Goal: Task Accomplishment & Management: Manage account settings

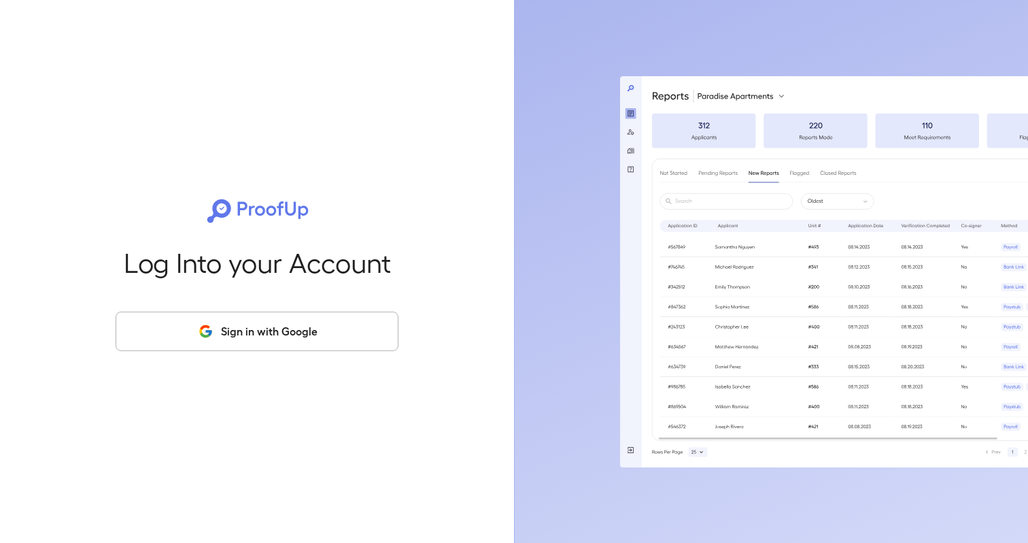
click at [333, 332] on button "Sign in with Google" at bounding box center [257, 331] width 283 height 39
click at [226, 326] on button "Sign in with Google" at bounding box center [257, 331] width 283 height 39
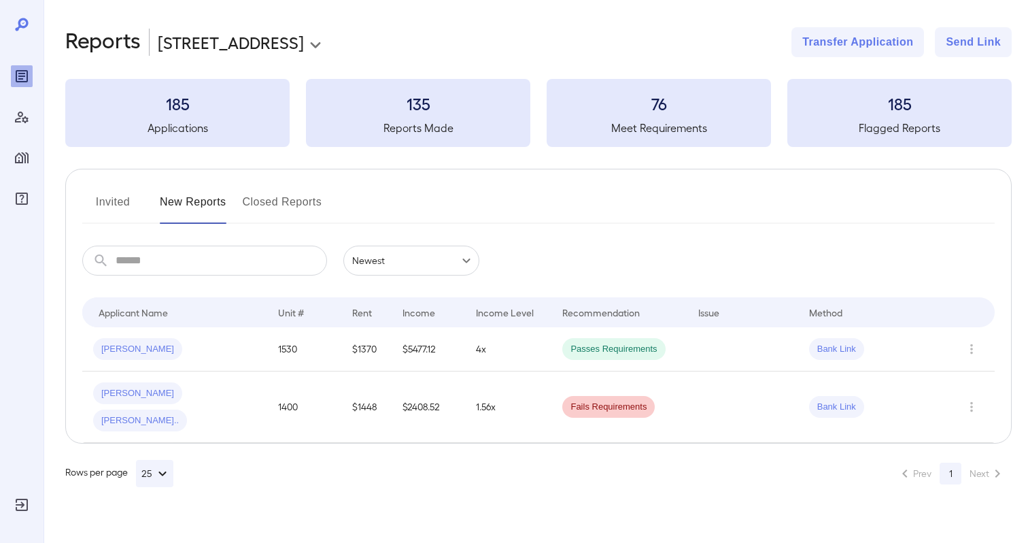
click at [650, 214] on div "Invited New Reports Closed Reports" at bounding box center [538, 207] width 913 height 33
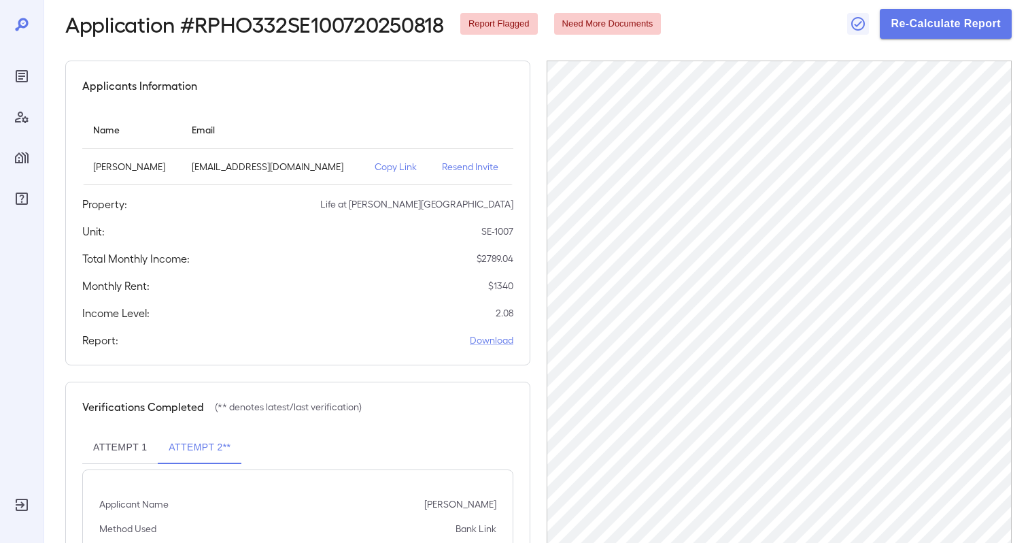
scroll to position [146, 0]
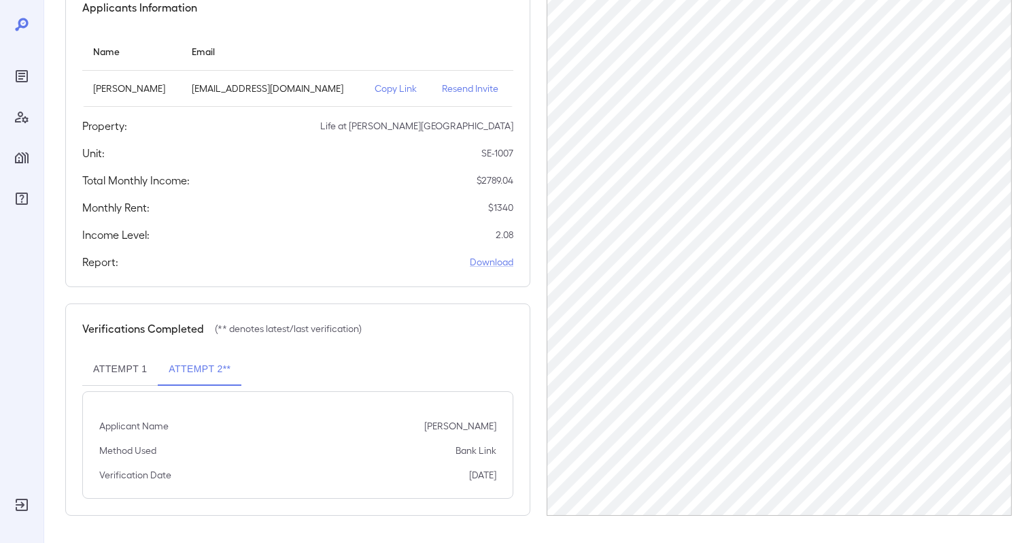
click at [124, 371] on button "Attempt 1" at bounding box center [119, 369] width 75 height 33
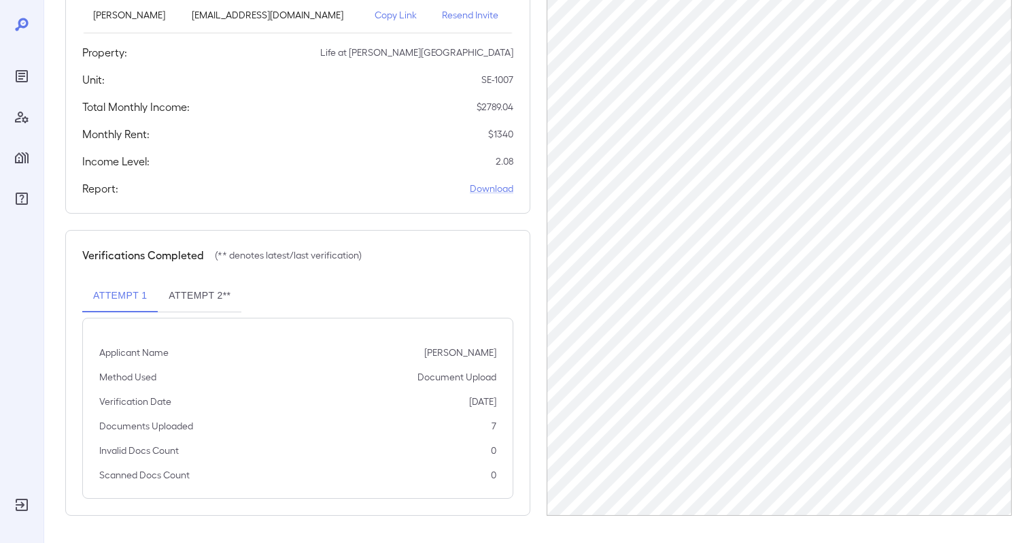
scroll to position [0, 0]
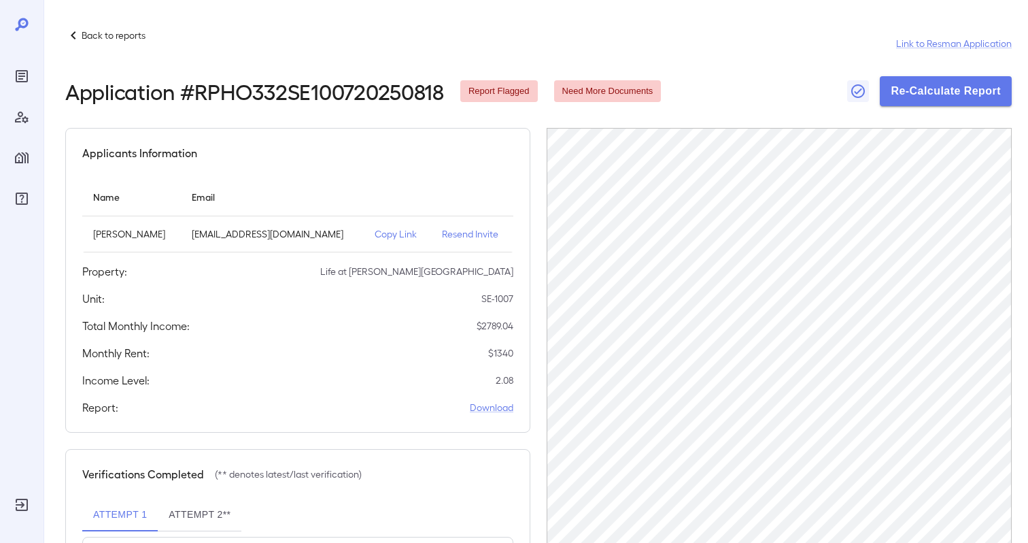
click at [386, 234] on p "Copy Link" at bounding box center [398, 234] width 46 height 14
click at [385, 233] on p "Copy Link" at bounding box center [398, 234] width 46 height 14
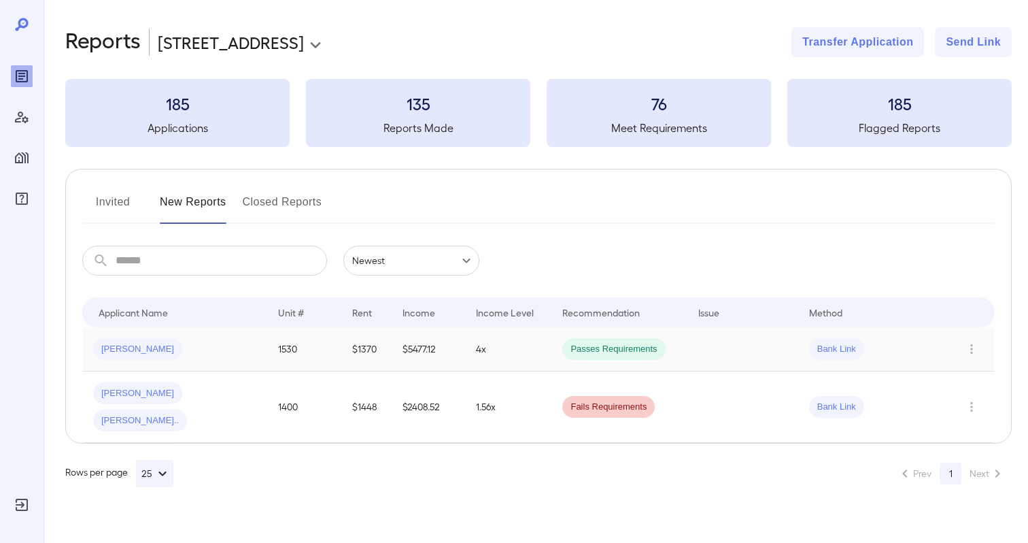
click at [325, 354] on td "1530" at bounding box center [304, 349] width 74 height 44
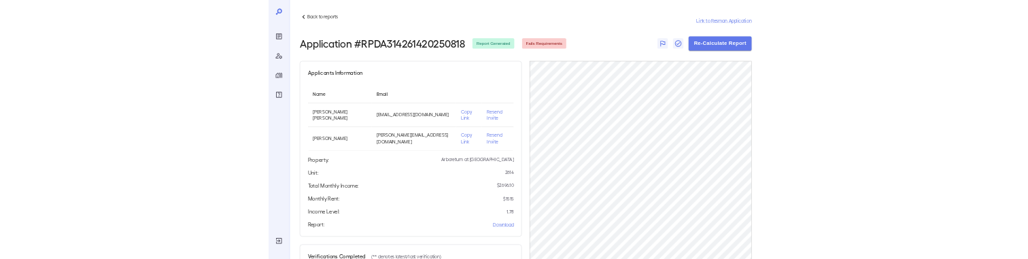
scroll to position [182, 0]
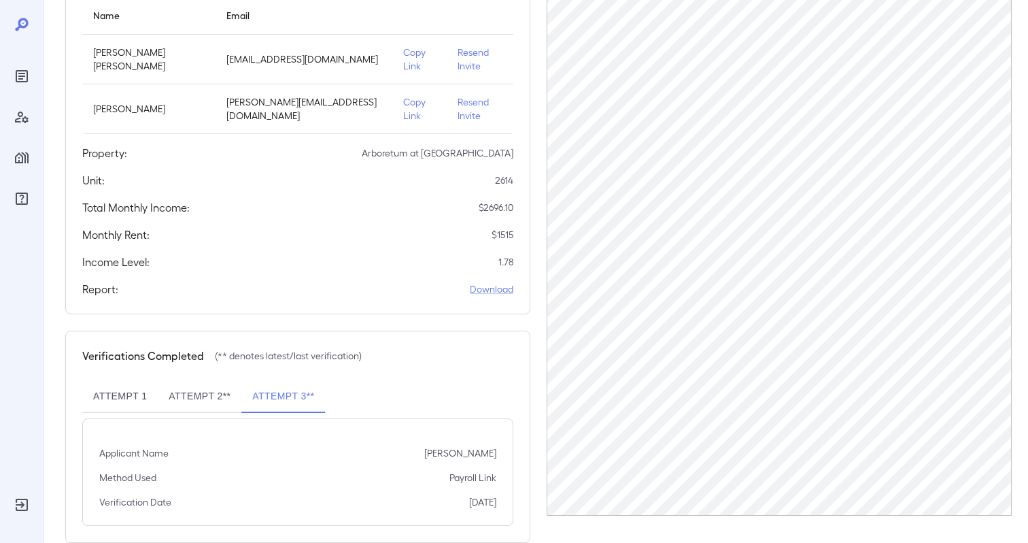
click at [210, 380] on button "Attempt 2**" at bounding box center [200, 396] width 84 height 33
click at [135, 380] on button "Attempt 1" at bounding box center [119, 396] width 75 height 33
click at [268, 380] on button "Attempt 3**" at bounding box center [283, 396] width 84 height 33
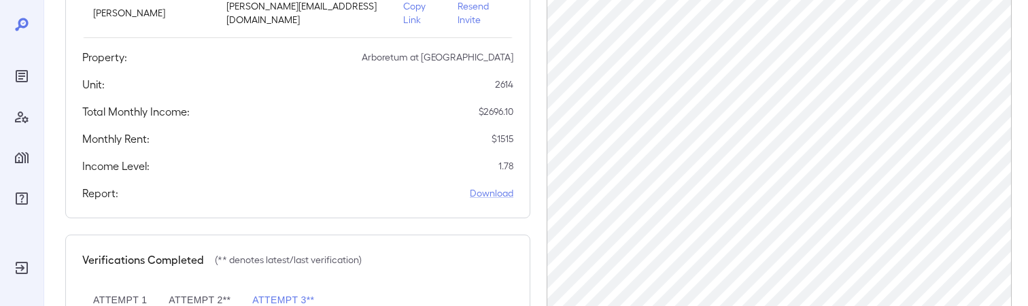
scroll to position [418, 0]
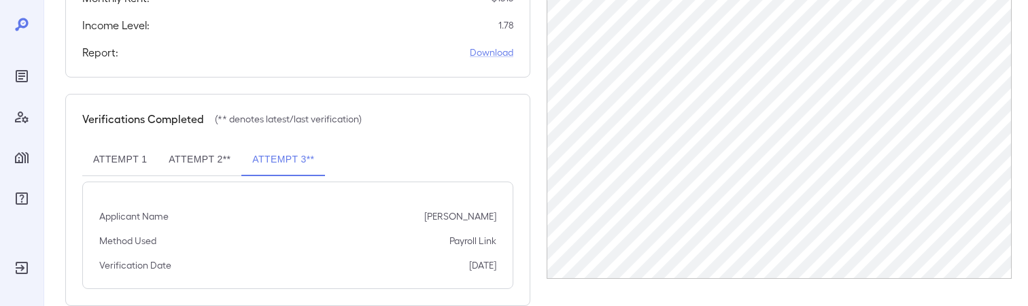
click at [123, 144] on button "Attempt 1" at bounding box center [119, 160] width 75 height 33
click at [179, 144] on button "Attempt 2**" at bounding box center [200, 160] width 84 height 33
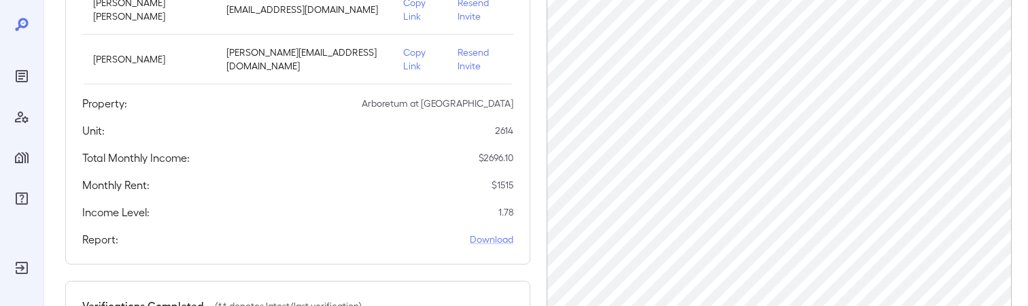
scroll to position [0, 0]
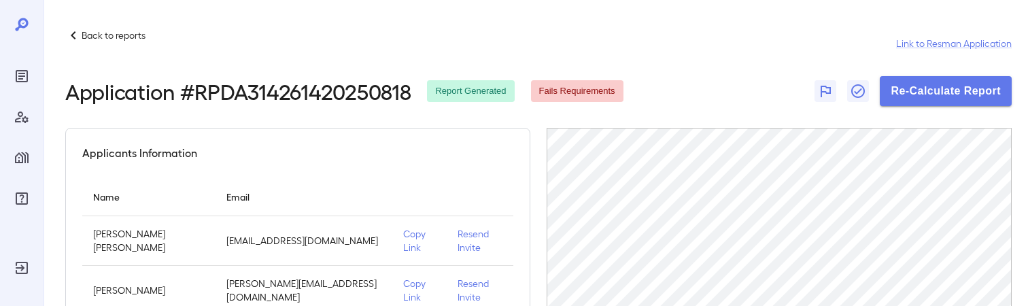
click at [403, 233] on p "Copy Link" at bounding box center [419, 240] width 33 height 27
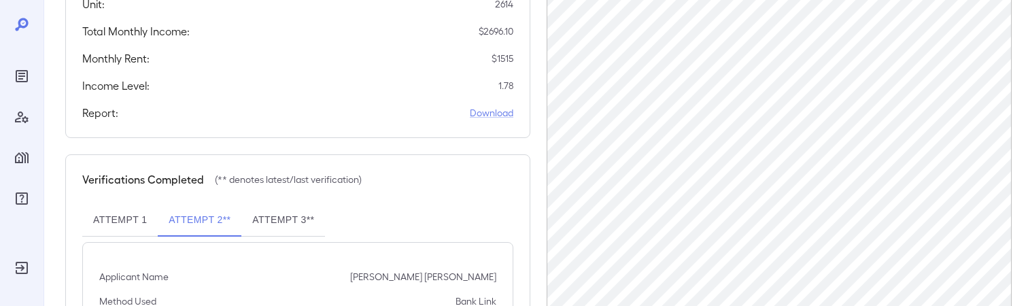
scroll to position [418, 0]
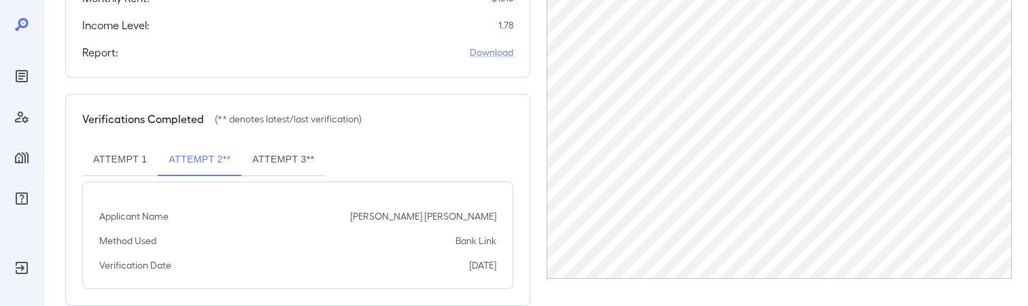
click at [533, 190] on div "Applicants Information Name Email [PERSON_NAME] [PERSON_NAME] [EMAIL_ADDRESS][D…" at bounding box center [538, 8] width 947 height 596
